Goal: Navigation & Orientation: Find specific page/section

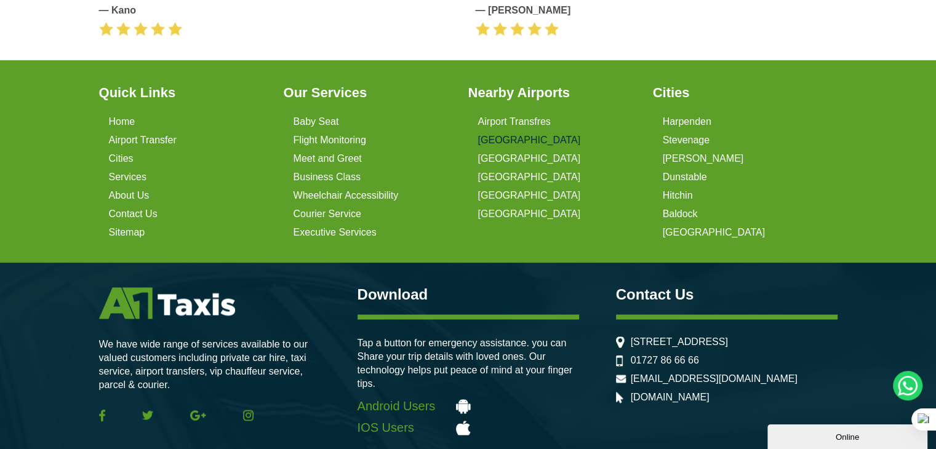
click at [510, 135] on link "[GEOGRAPHIC_DATA]" at bounding box center [529, 140] width 103 height 11
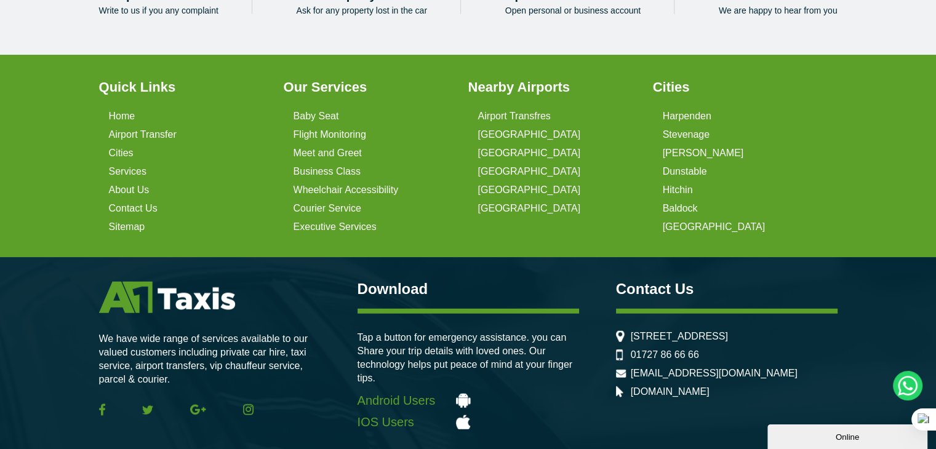
scroll to position [3109, 0]
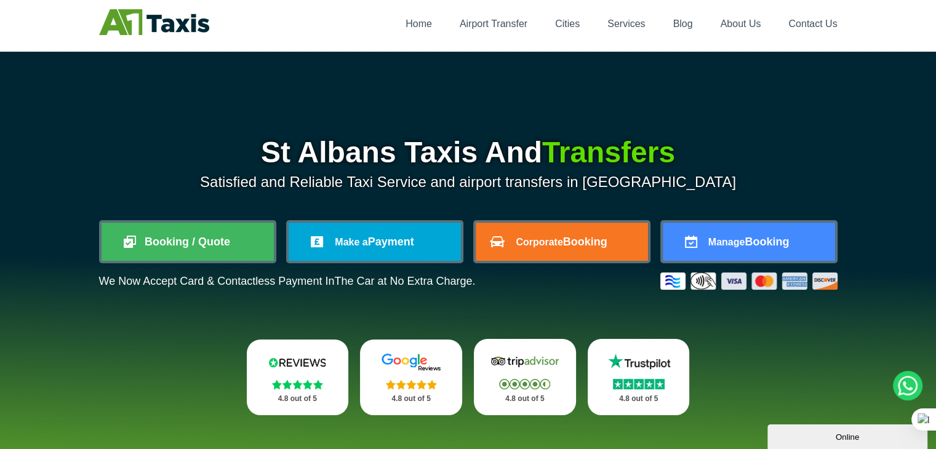
scroll to position [31, 0]
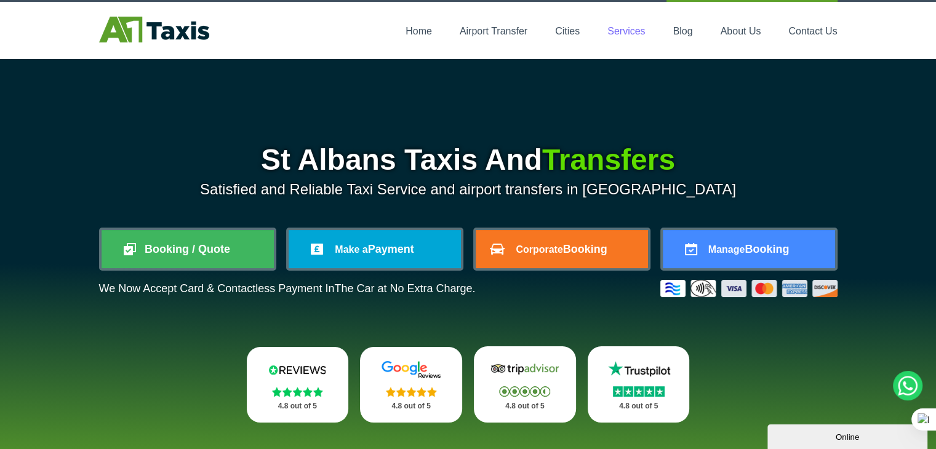
click at [621, 28] on link "Services" at bounding box center [626, 31] width 38 height 10
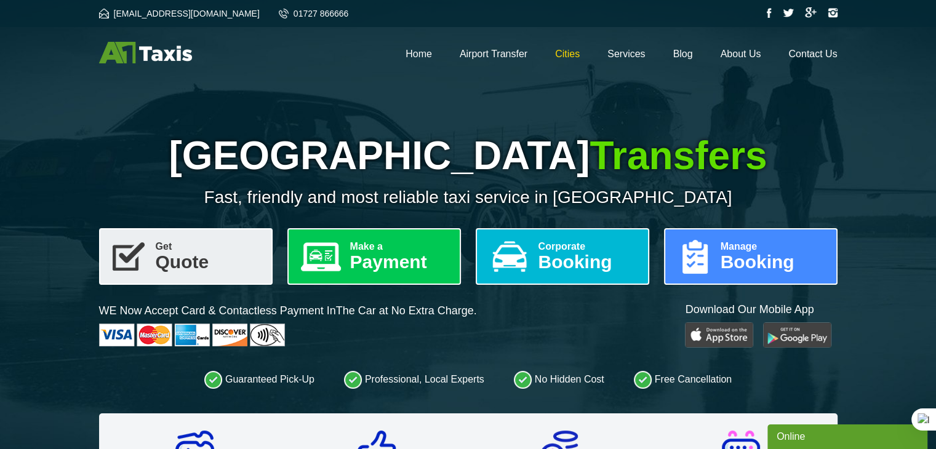
click at [569, 54] on link "Cities" at bounding box center [567, 54] width 25 height 10
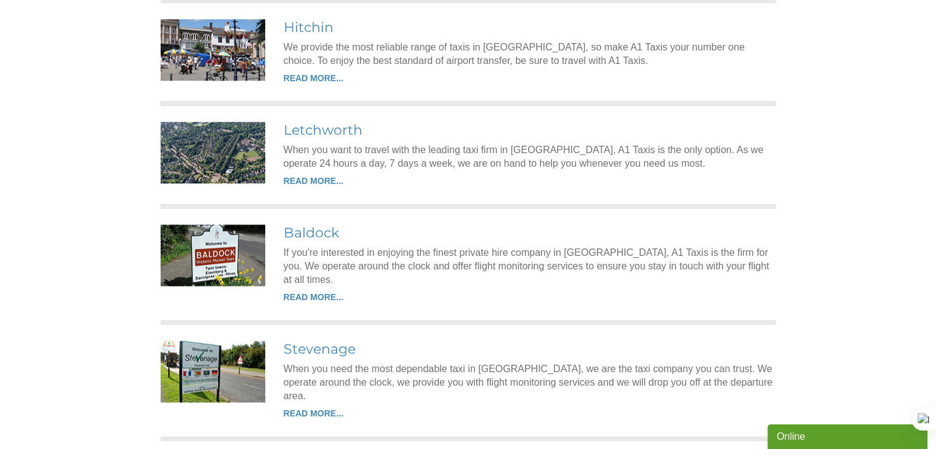
scroll to position [1867, 0]
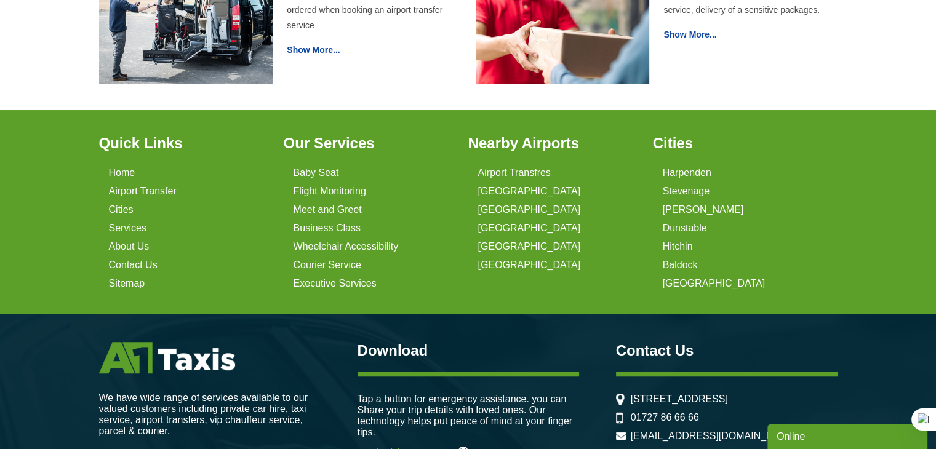
scroll to position [907, 0]
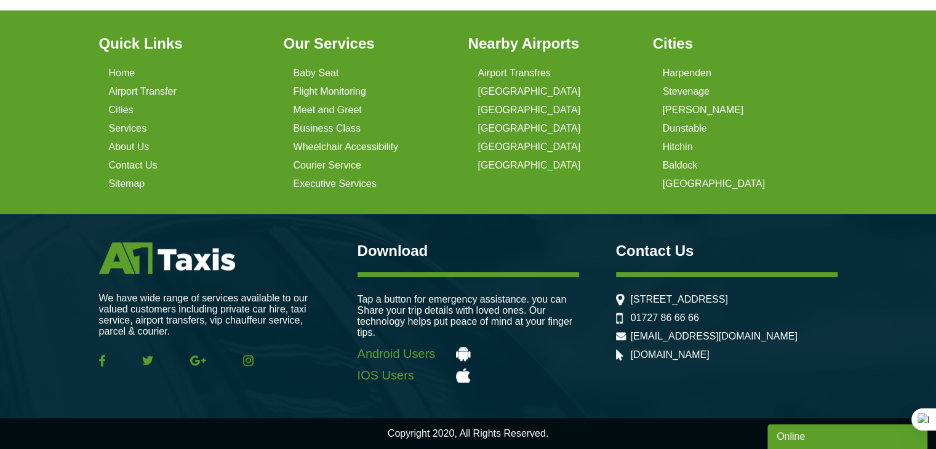
click at [101, 359] on img at bounding box center [102, 360] width 6 height 12
